Goal: Information Seeking & Learning: Learn about a topic

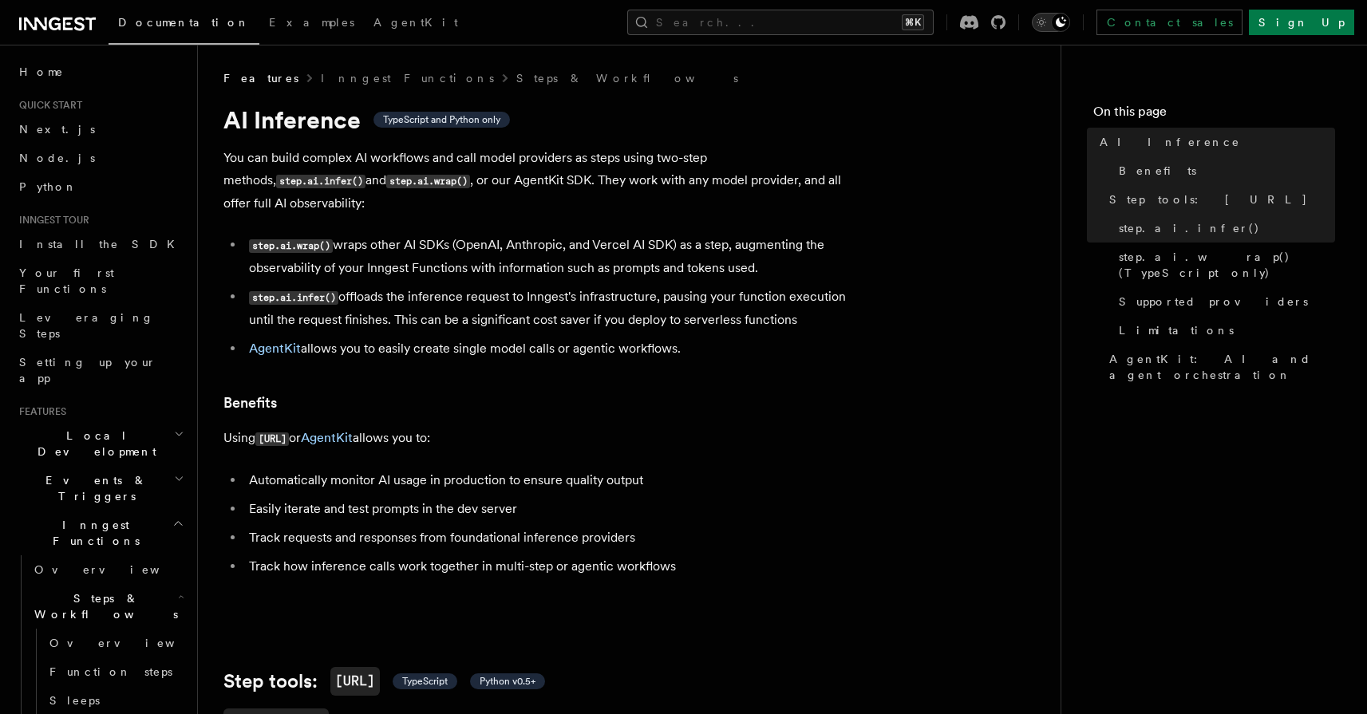
click at [1066, 26] on icon "Toggle dark mode" at bounding box center [1061, 22] width 10 height 10
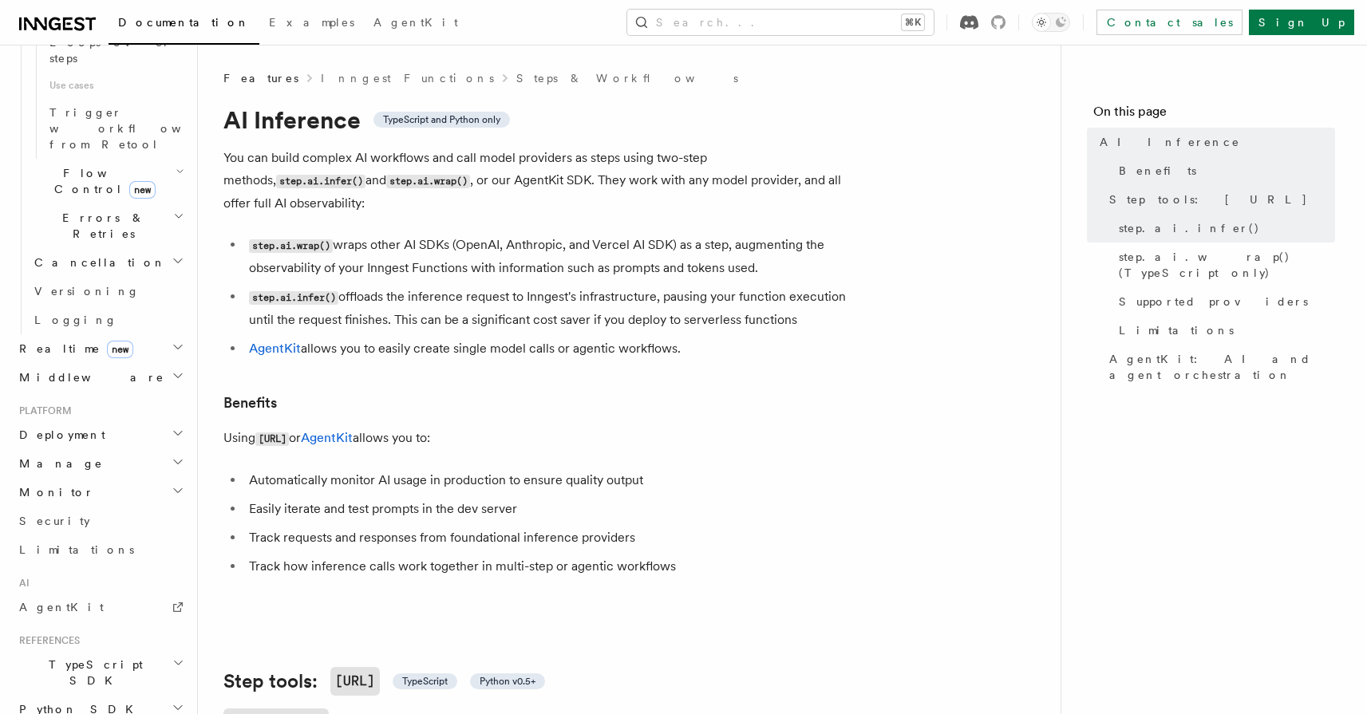
click at [978, 18] on icon at bounding box center [969, 22] width 18 height 14
click at [405, 234] on li "step.ai.wrap() wraps other AI SDKs (OpenAI, Anthropic, and Vercel AI SDK) as a …" at bounding box center [553, 256] width 618 height 45
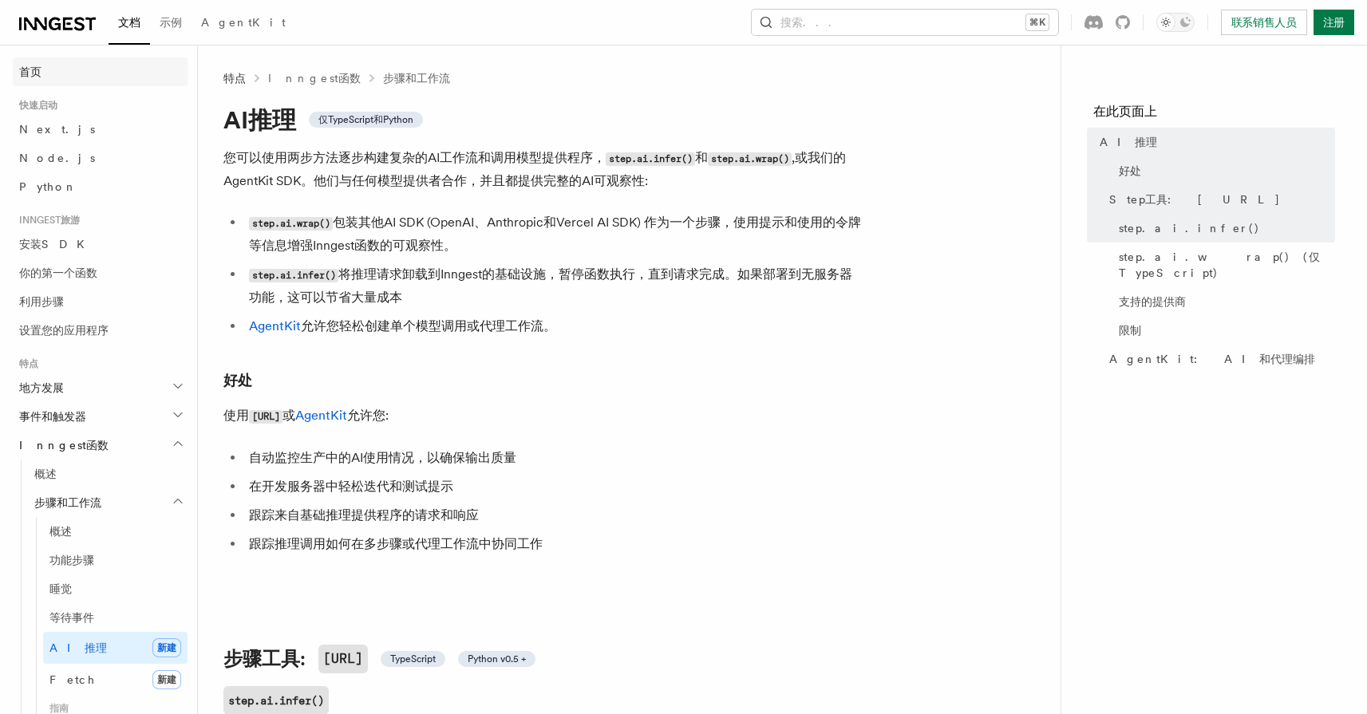
click at [68, 70] on link "首页" at bounding box center [100, 71] width 175 height 29
drag, startPoint x: 830, startPoint y: 298, endPoint x: 871, endPoint y: 265, distance: 52.7
click at [830, 298] on li "step.ai.infer() 将推理请求卸载到Inngest的基础设施，暂停函数执行，直到请求完成。如果部署到无服务器功能，这可以节省大量成本" at bounding box center [553, 285] width 618 height 45
click at [48, 68] on link "首页" at bounding box center [100, 71] width 175 height 29
